Goal: Information Seeking & Learning: Learn about a topic

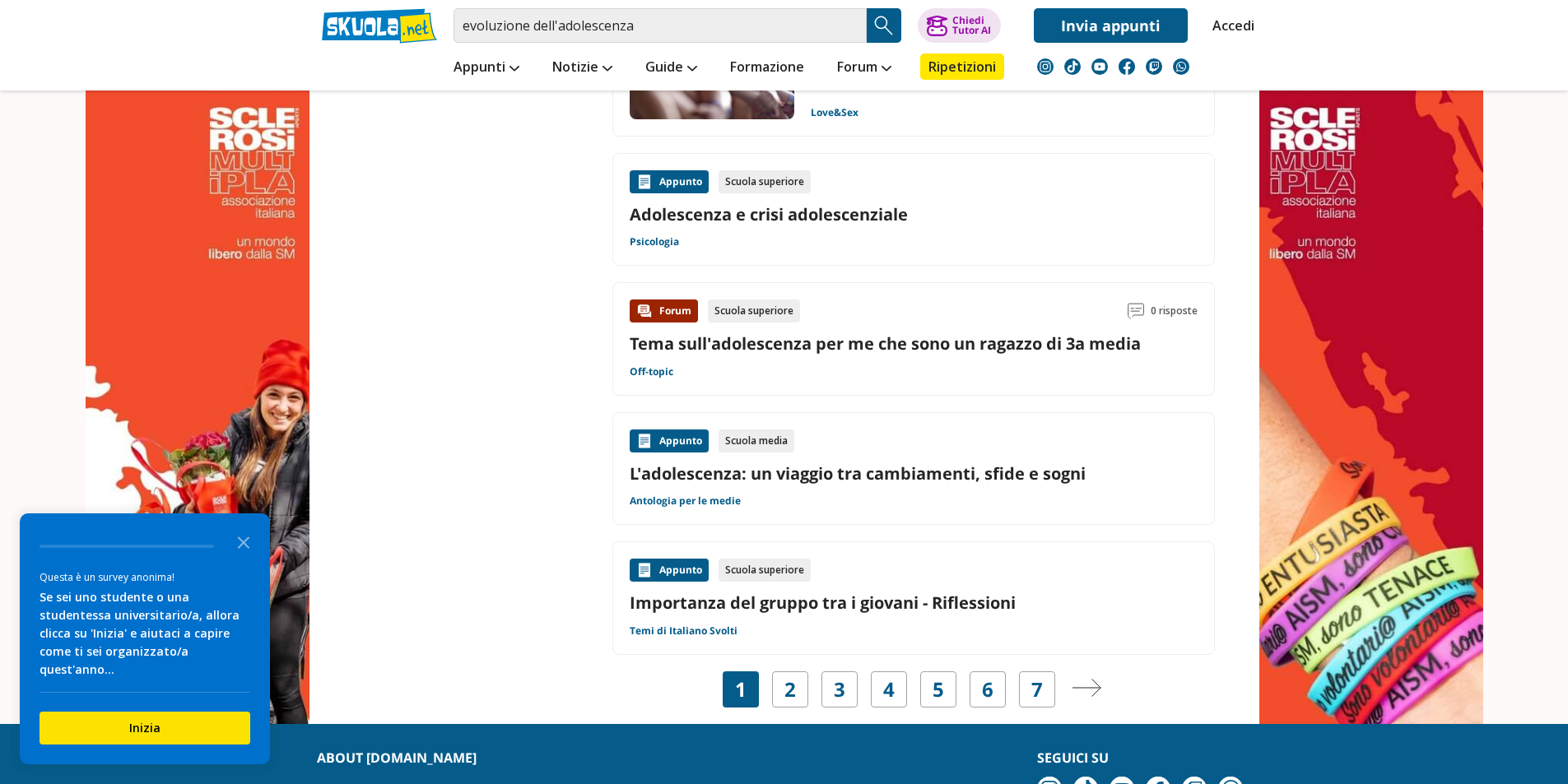
scroll to position [2551, 0]
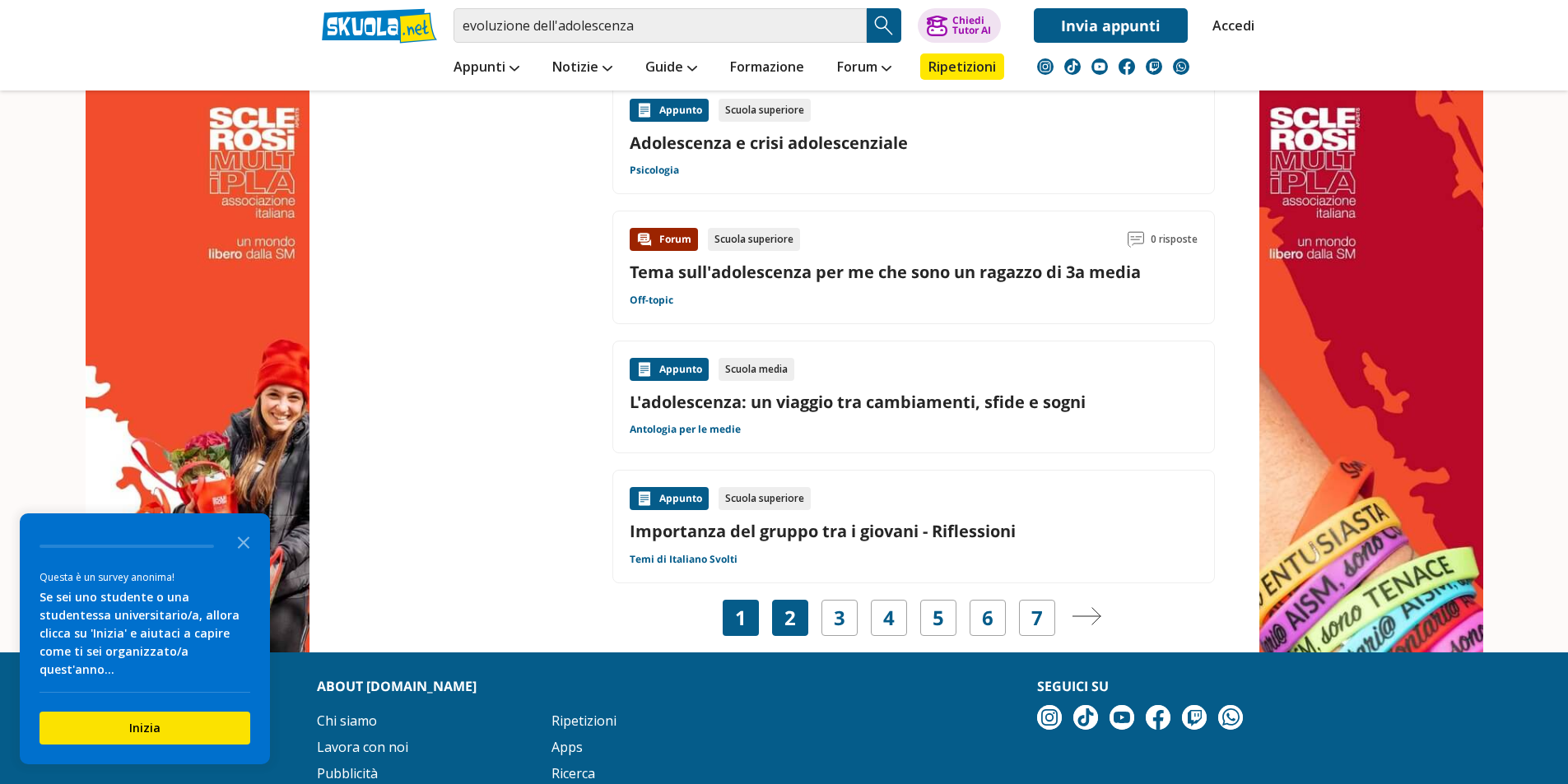
click at [796, 623] on div "2" at bounding box center [790, 618] width 36 height 36
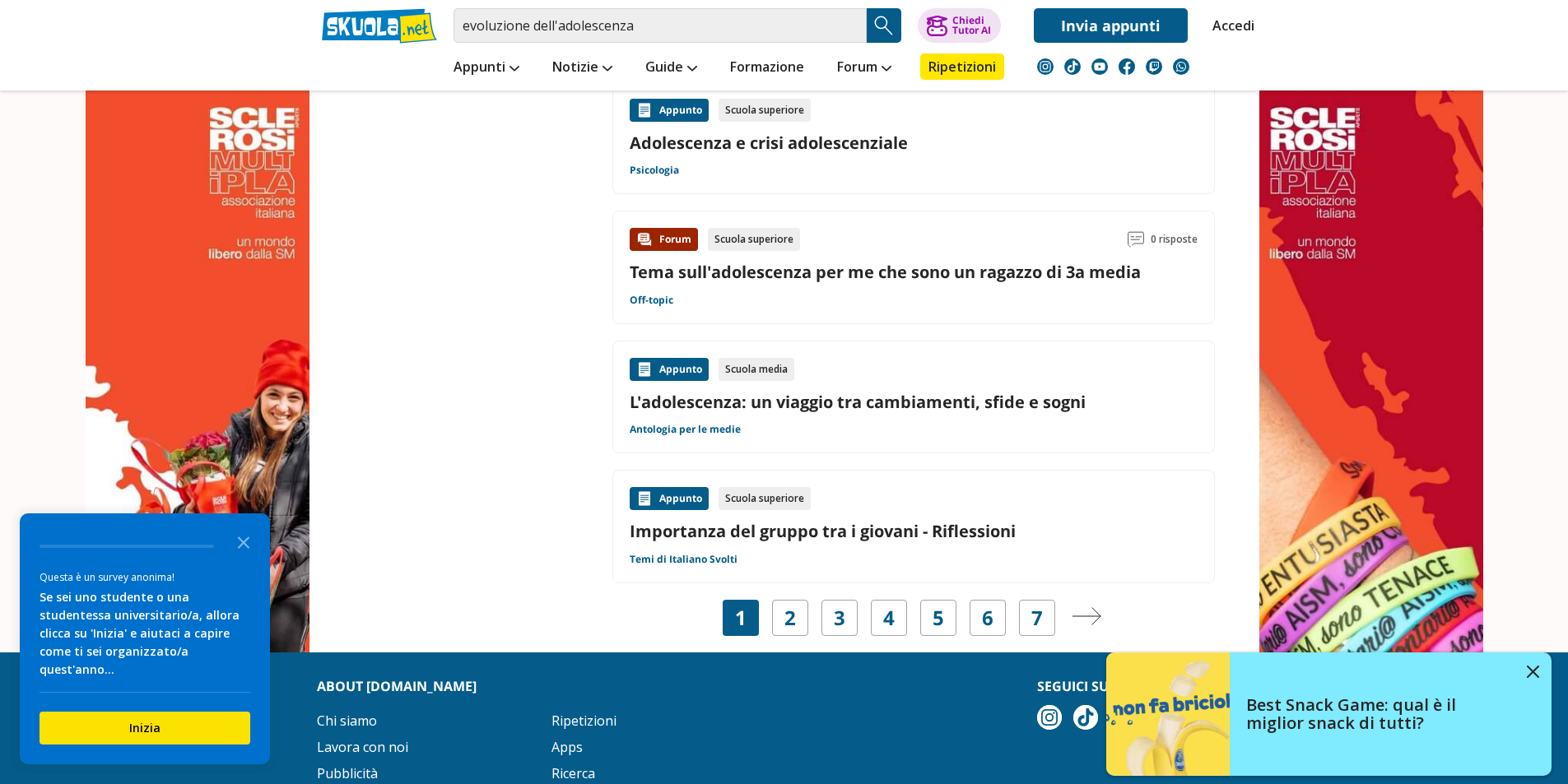
drag, startPoint x: 243, startPoint y: 557, endPoint x: 514, endPoint y: 605, distance: 275.2
click at [243, 557] on icon "Close the survey" at bounding box center [244, 541] width 33 height 33
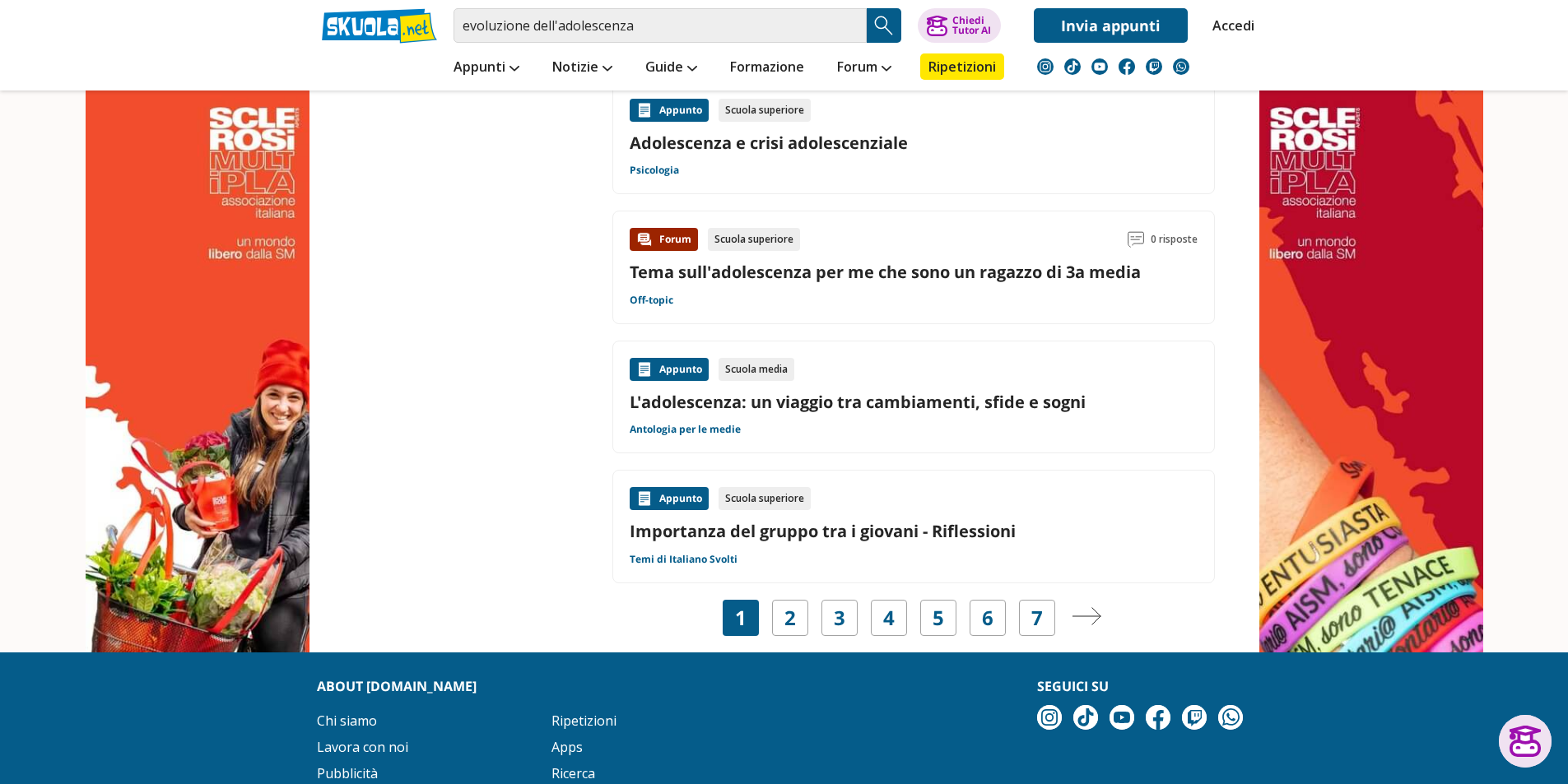
click at [802, 401] on link "L'adolescenza: un viaggio tra cambiamenti, sfide e sogni" at bounding box center [913, 402] width 568 height 22
click at [786, 616] on link "2" at bounding box center [790, 618] width 12 height 23
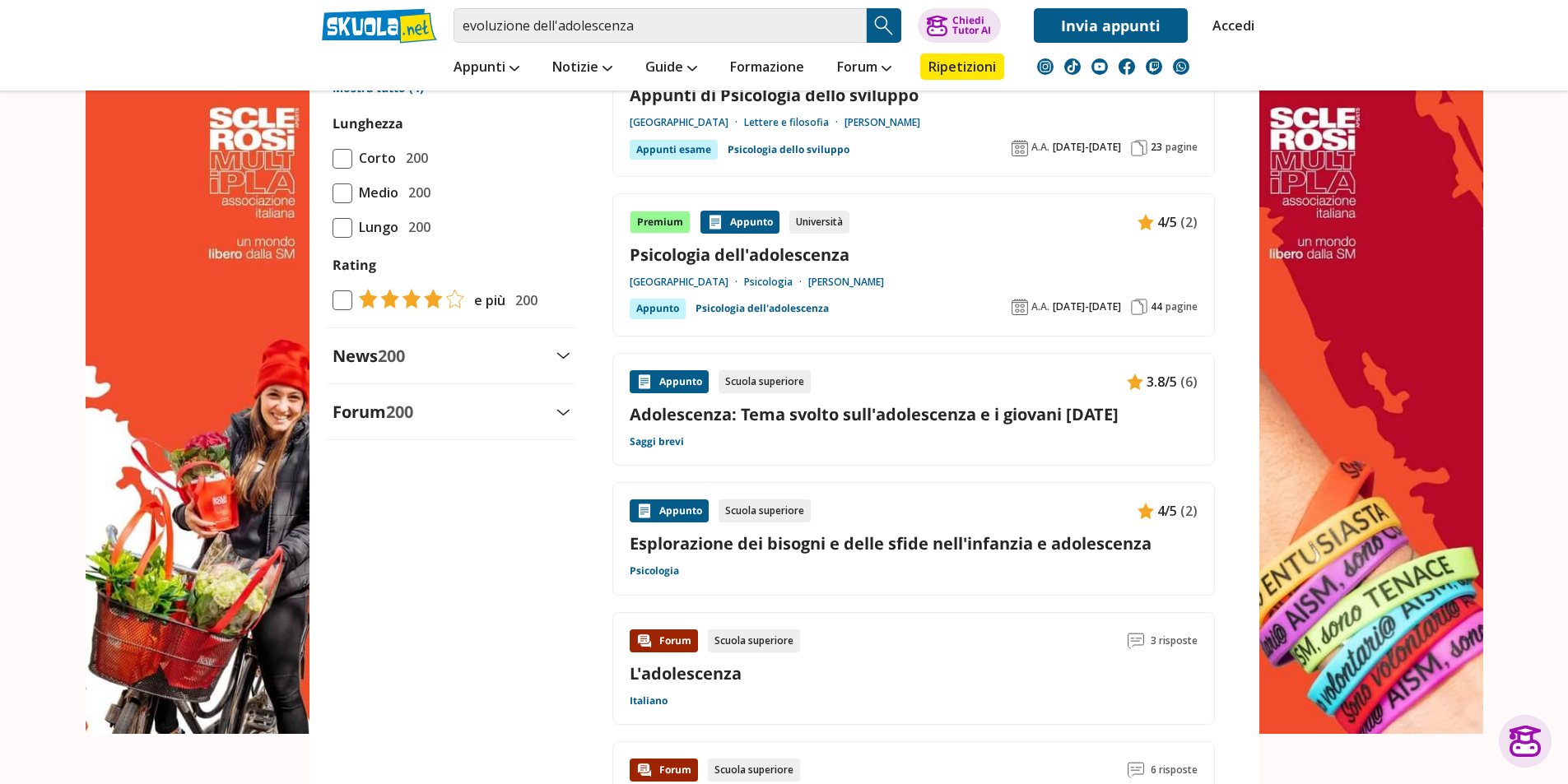
scroll to position [1645, 0]
